Goal: Transaction & Acquisition: Purchase product/service

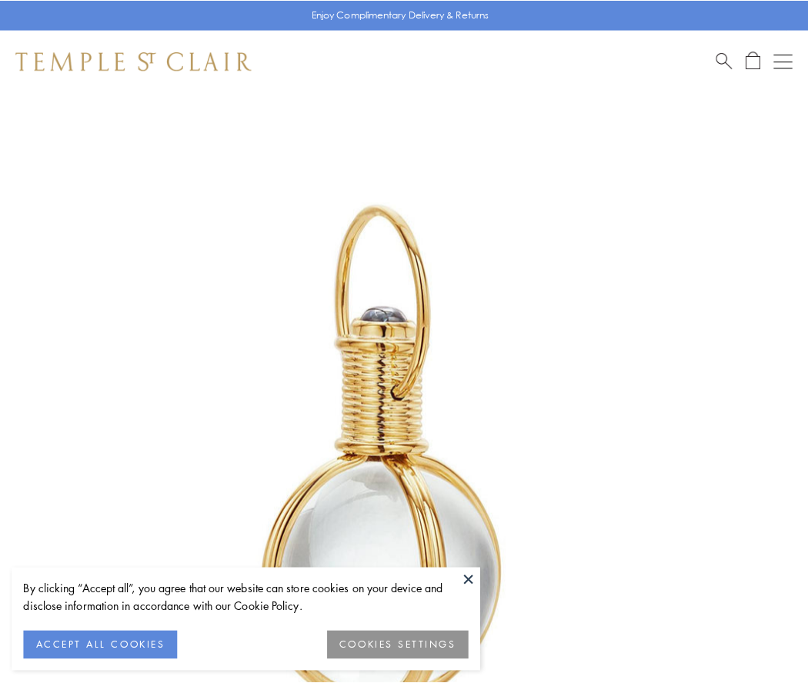
scroll to position [402, 0]
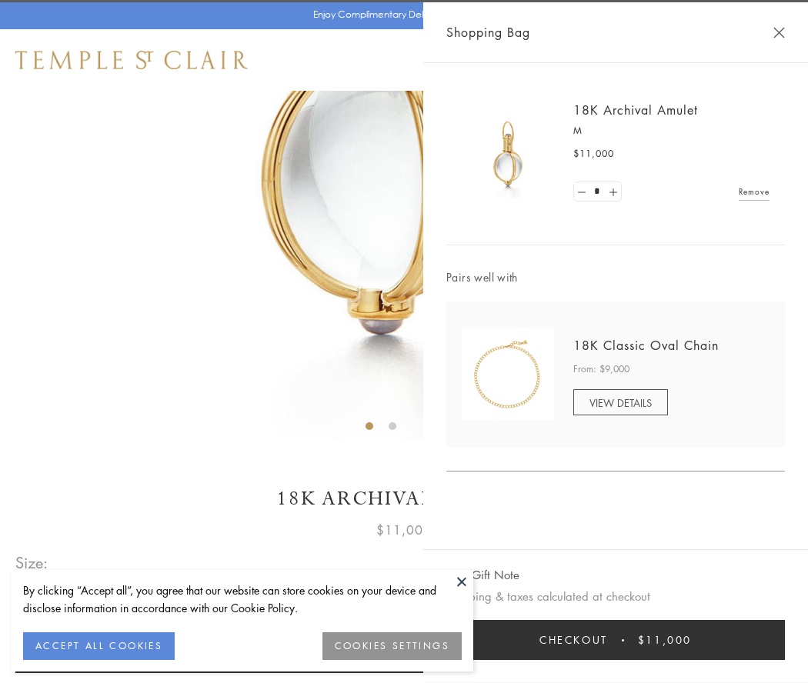
click at [615, 640] on button "Checkout $11,000" at bounding box center [615, 640] width 338 height 40
